Goal: Task Accomplishment & Management: Use online tool/utility

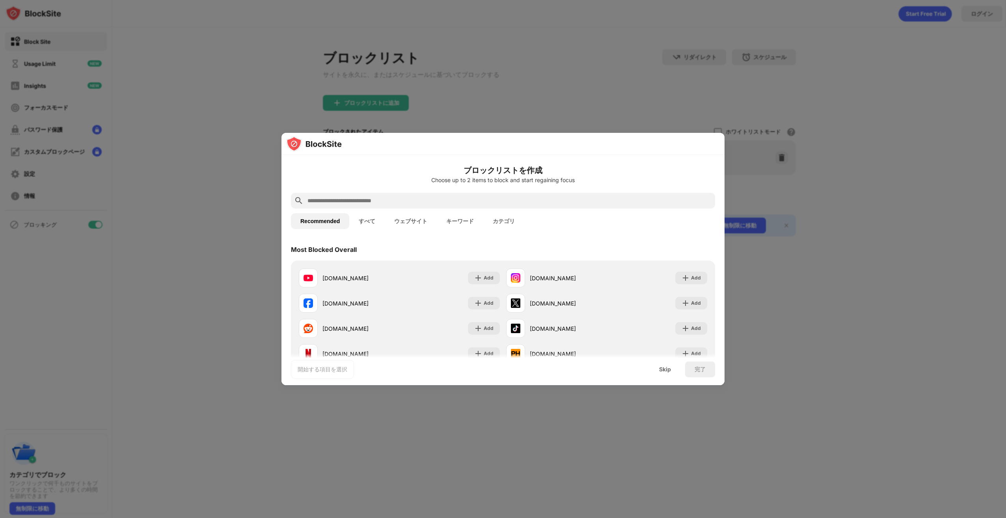
scroll to position [324, 0]
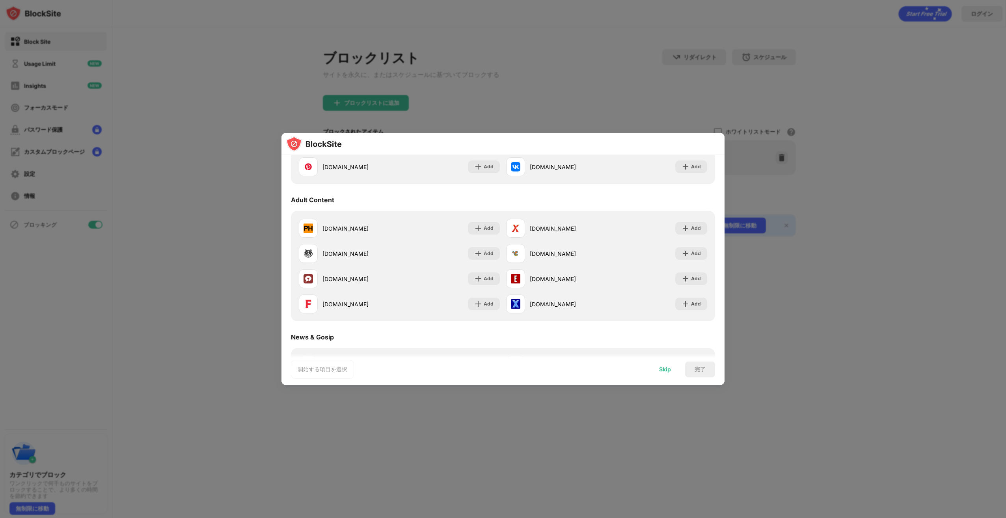
click at [663, 367] on div "Skip" at bounding box center [665, 369] width 12 height 6
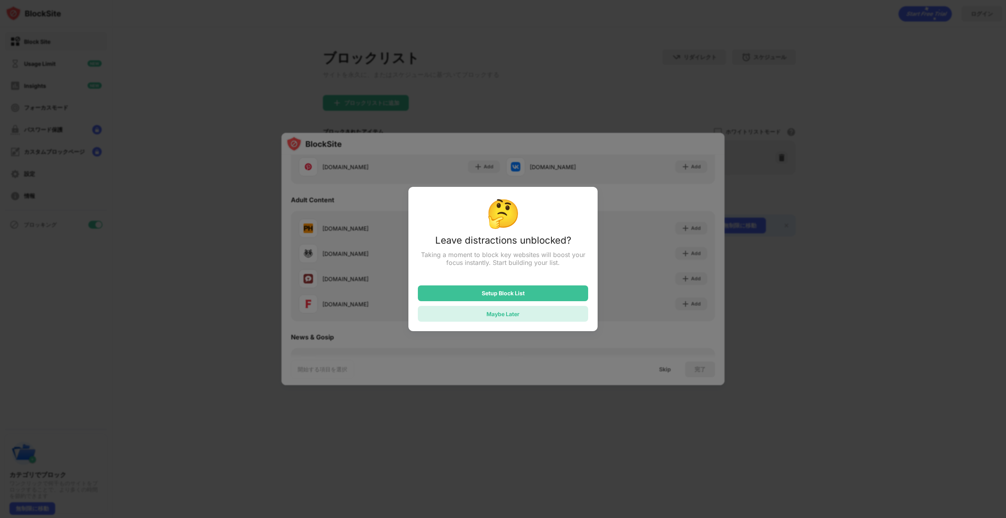
click at [557, 318] on div "Maybe Later" at bounding box center [503, 314] width 170 height 16
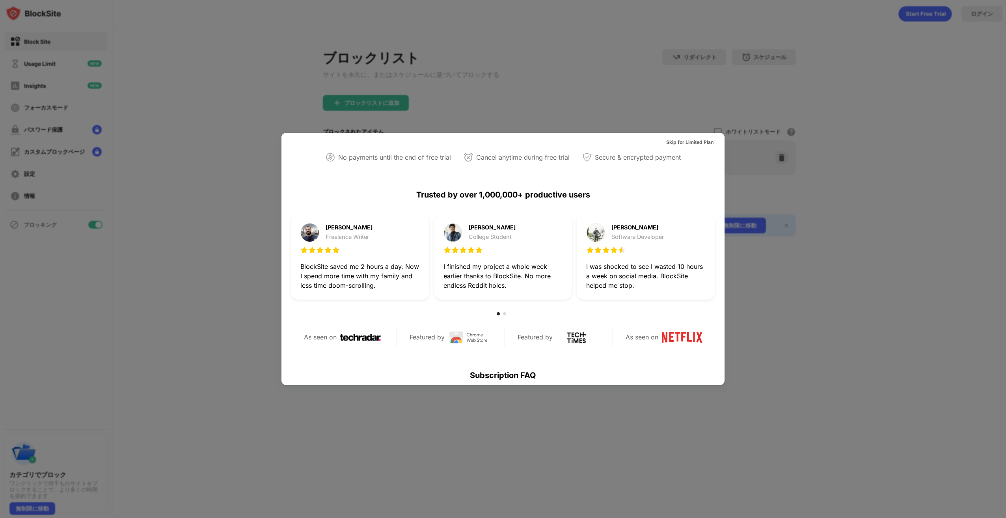
scroll to position [0, 0]
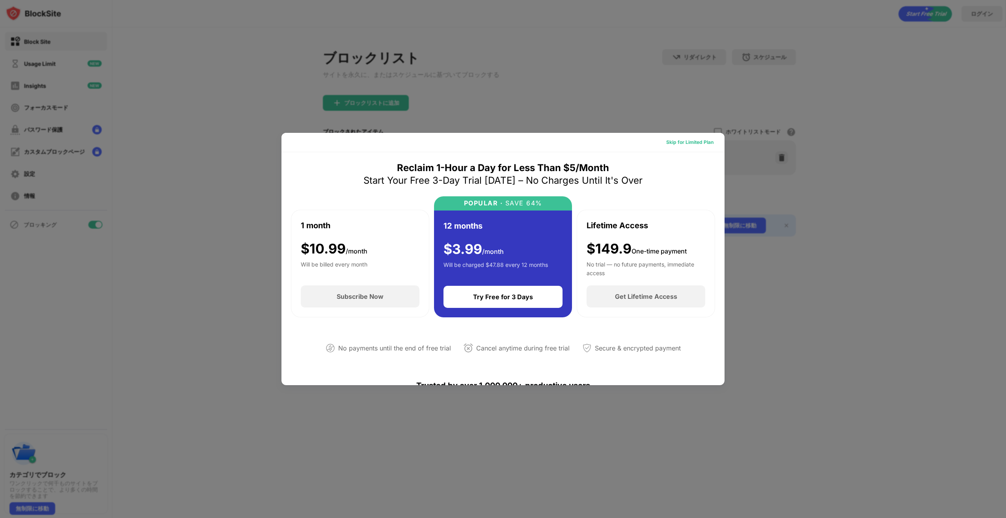
click at [696, 146] on div "Skip for Limited Plan" at bounding box center [690, 142] width 47 height 8
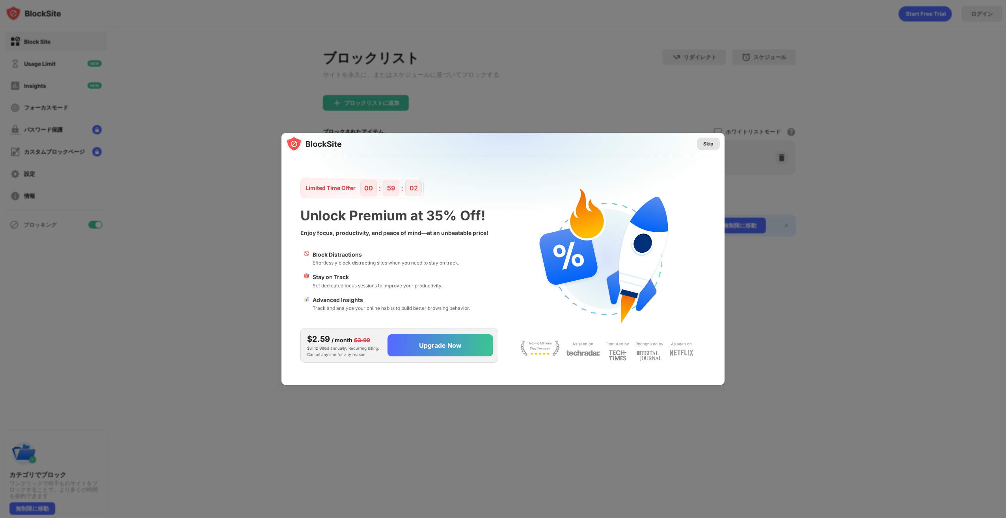
click at [704, 140] on div "Skip" at bounding box center [709, 144] width 10 height 8
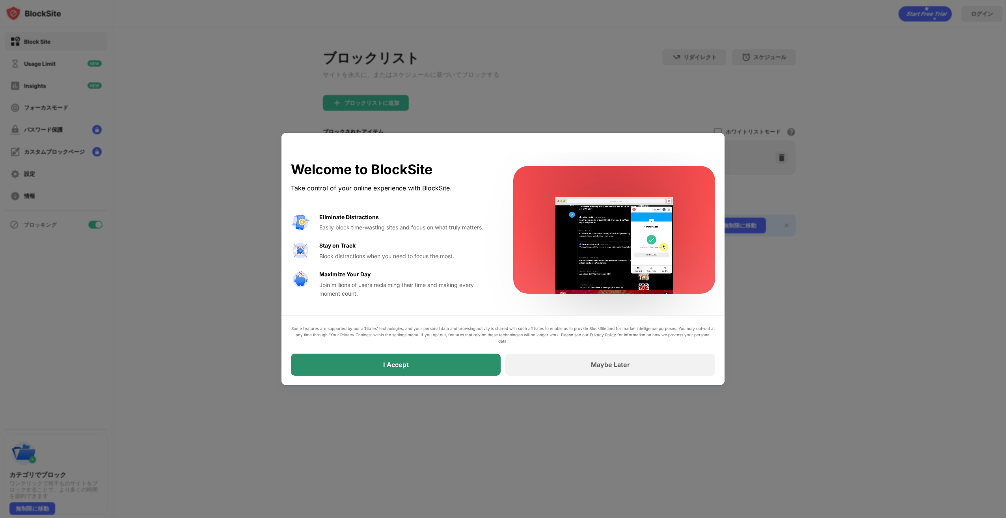
click at [466, 360] on div "I Accept" at bounding box center [396, 365] width 210 height 22
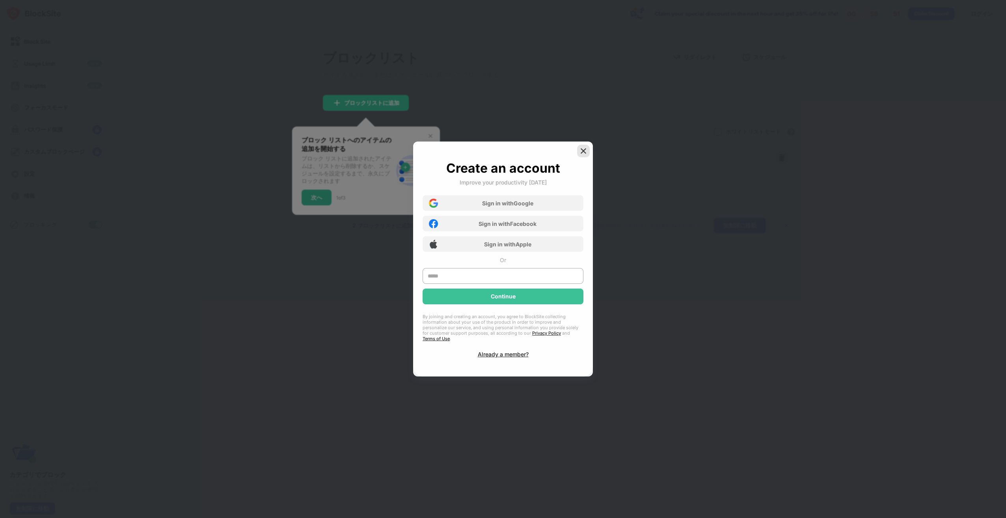
click at [586, 153] on img at bounding box center [584, 151] width 8 height 8
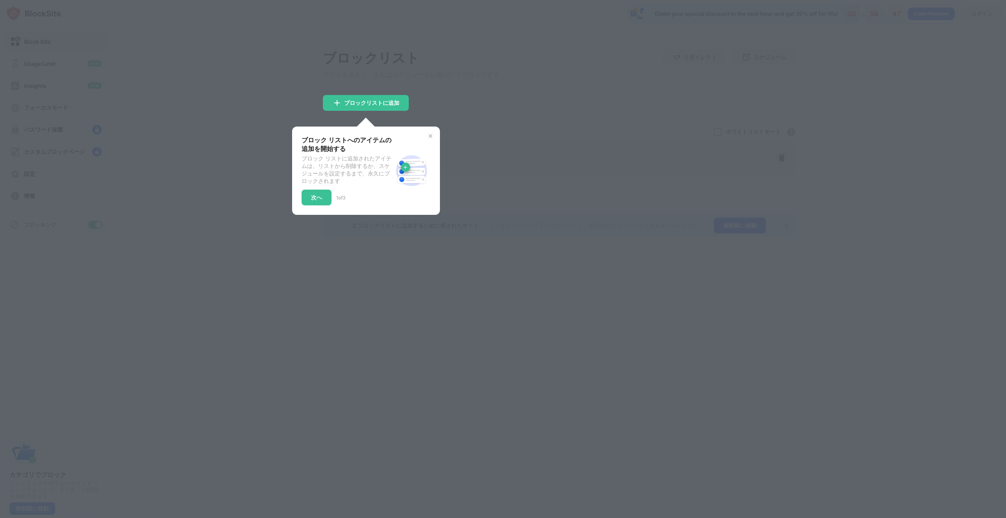
click at [430, 136] on img at bounding box center [431, 136] width 6 height 6
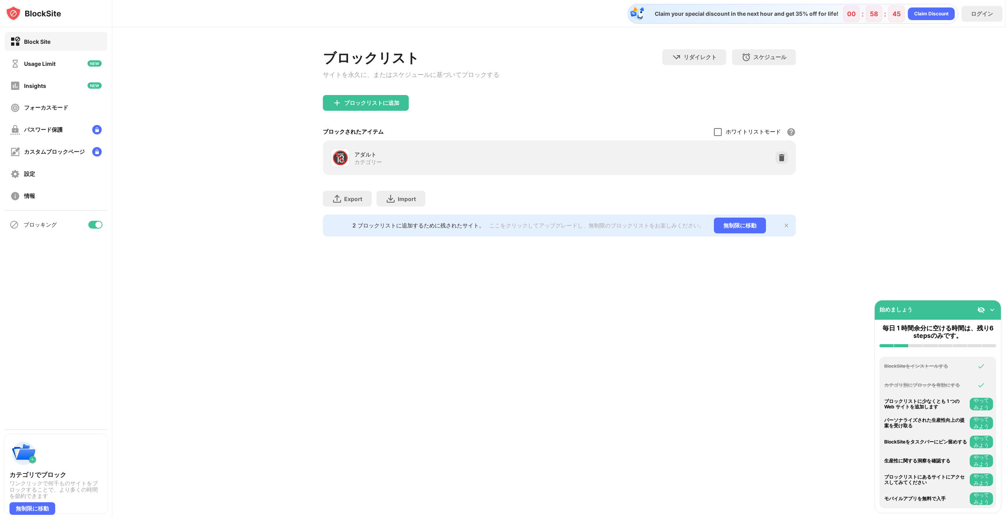
click at [720, 132] on div at bounding box center [718, 132] width 8 height 8
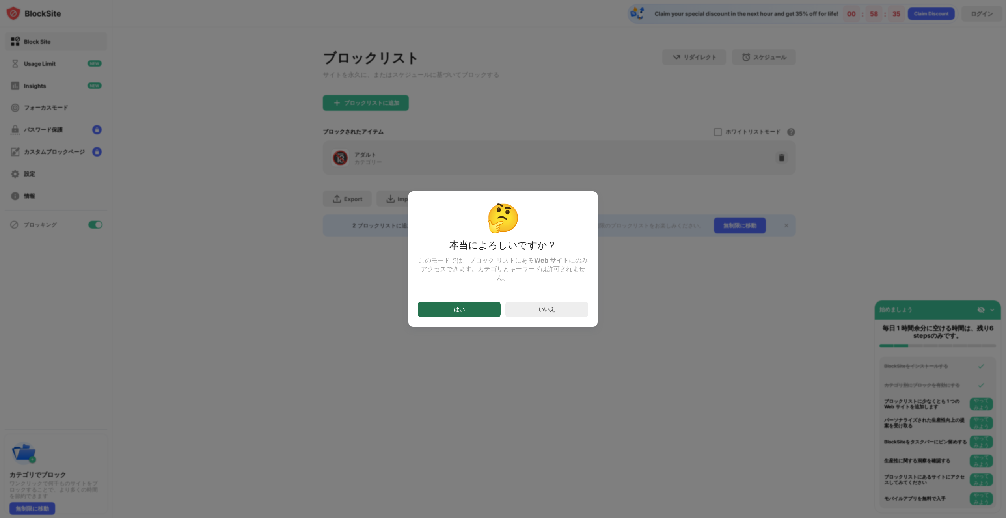
click at [491, 317] on div "はい" at bounding box center [459, 310] width 83 height 16
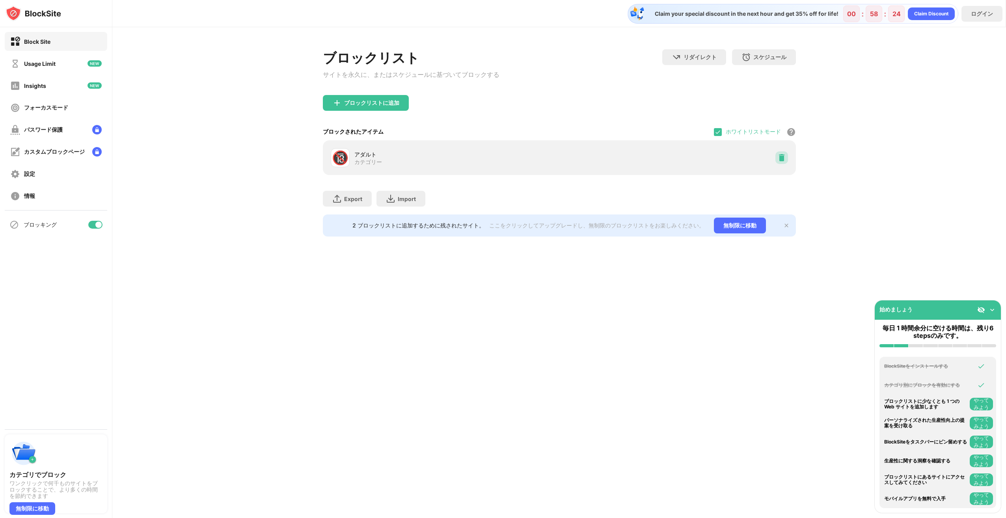
click at [779, 159] on img at bounding box center [782, 158] width 8 height 8
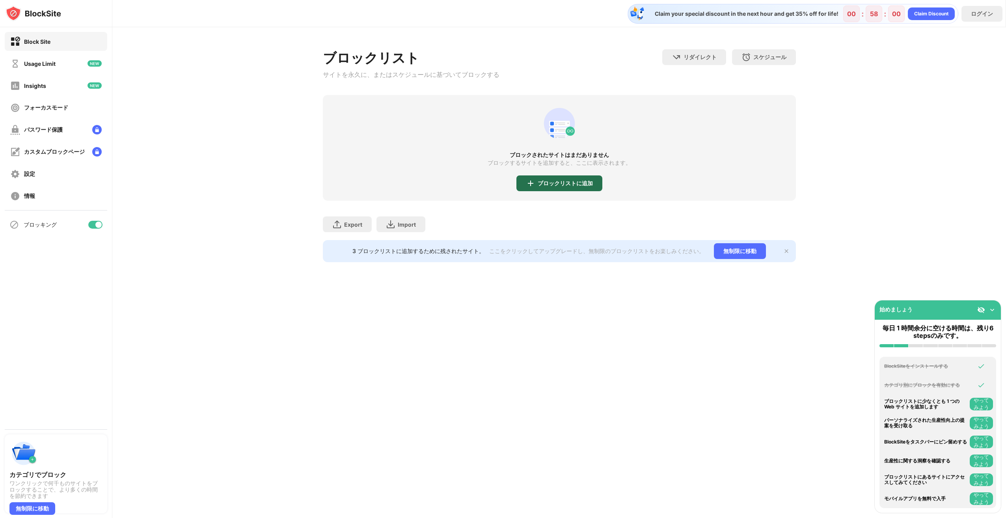
click at [558, 186] on div "ブロックリストに追加" at bounding box center [565, 183] width 55 height 6
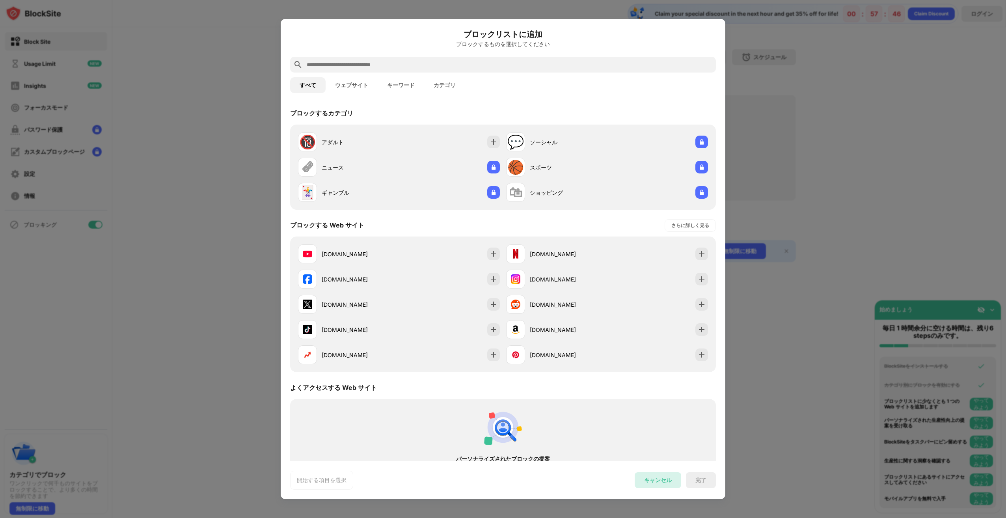
click at [653, 478] on div "キャンセル" at bounding box center [658, 480] width 28 height 7
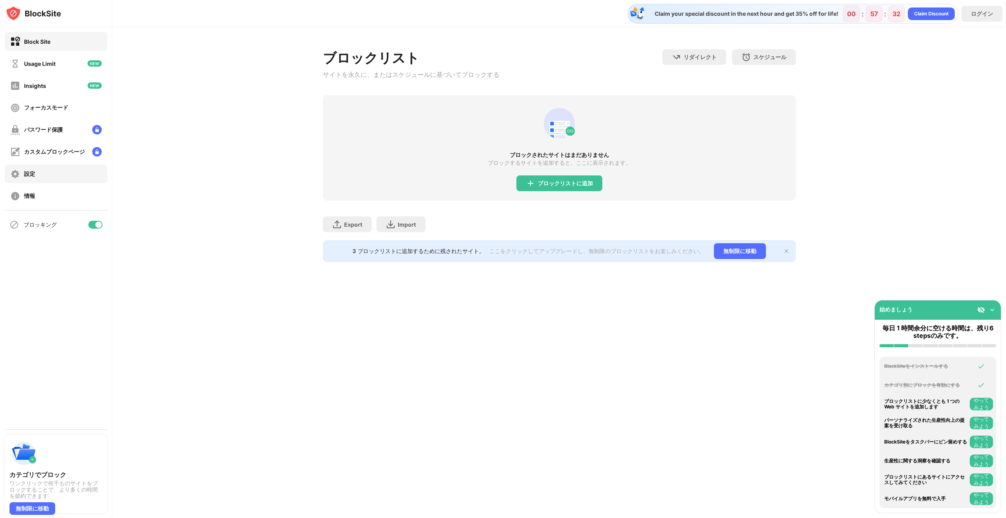
click at [30, 174] on div "設定" at bounding box center [29, 173] width 11 height 7
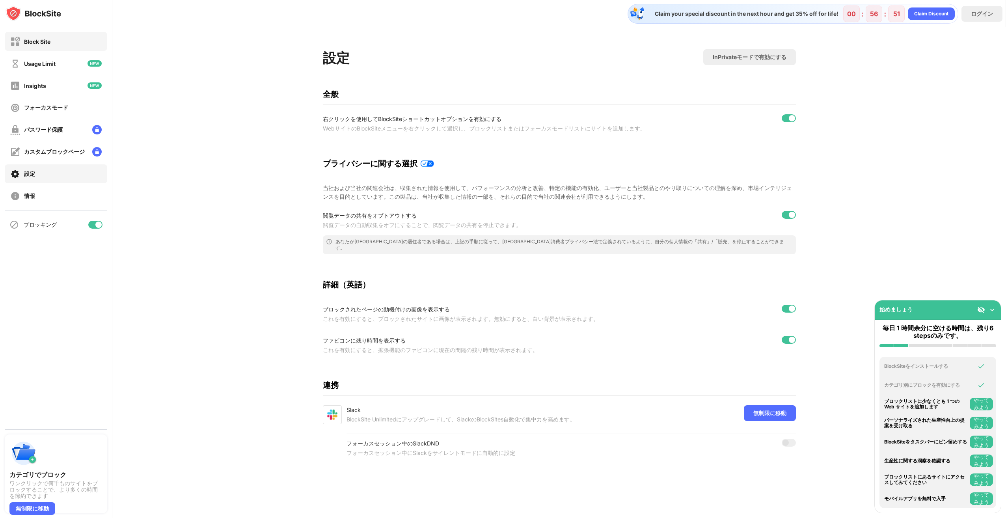
click at [50, 46] on div "Block Site" at bounding box center [30, 42] width 40 height 10
